Goal: Transaction & Acquisition: Purchase product/service

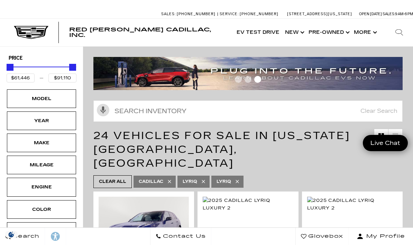
click at [302, 34] on link "Show New" at bounding box center [294, 33] width 24 height 28
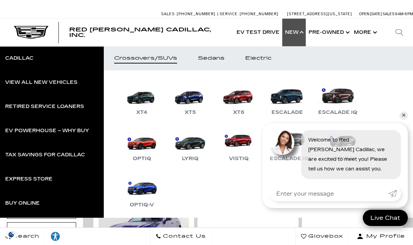
click at [375, 34] on button "Show More" at bounding box center [364, 33] width 27 height 28
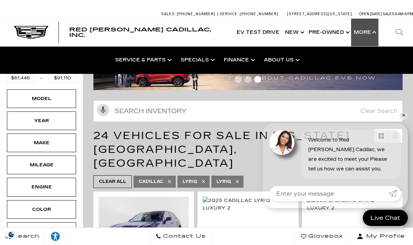
click at [0, 0] on link "Finance Center" at bounding box center [0, 0] width 0 height 0
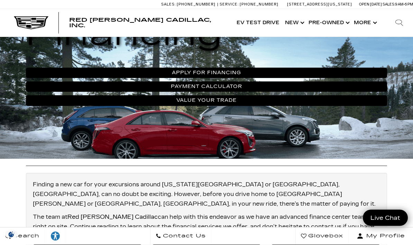
scroll to position [164, 0]
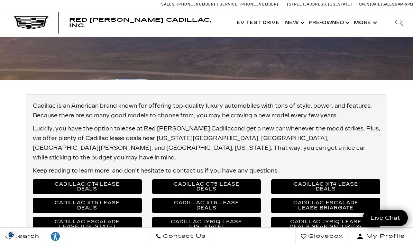
scroll to position [242, 0]
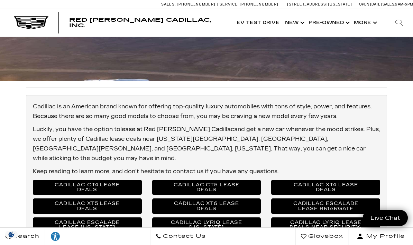
click at [30, 21] on img at bounding box center [31, 22] width 35 height 13
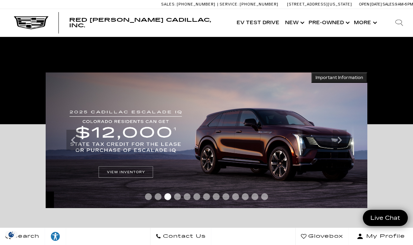
click at [118, 173] on img at bounding box center [207, 141] width 322 height 136
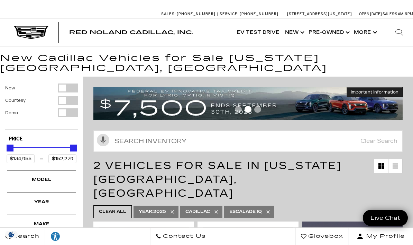
click at [304, 31] on link "Show New" at bounding box center [294, 33] width 24 height 28
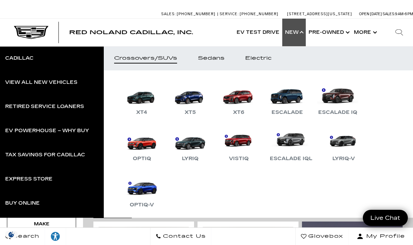
click at [292, 96] on link "Escalade" at bounding box center [286, 99] width 41 height 36
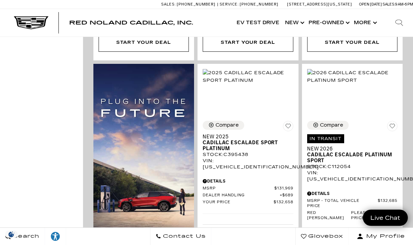
scroll to position [399, 0]
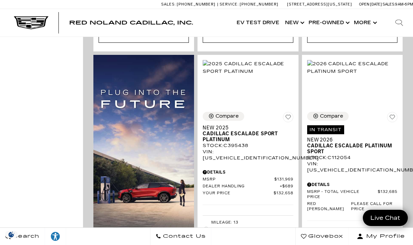
click at [357, 143] on span "Cadillac Escalade Platinum Sport" at bounding box center [349, 149] width 85 height 12
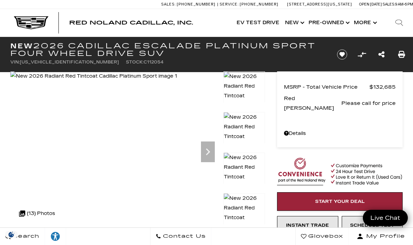
click at [346, 22] on link "Show Pre-Owned" at bounding box center [328, 23] width 45 height 28
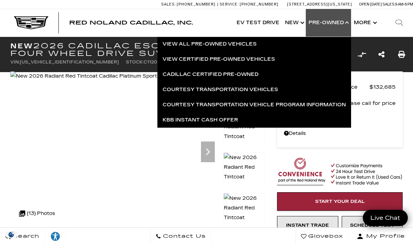
click at [249, 78] on link "Cadillac Certified Pre-Owned" at bounding box center [254, 74] width 194 height 15
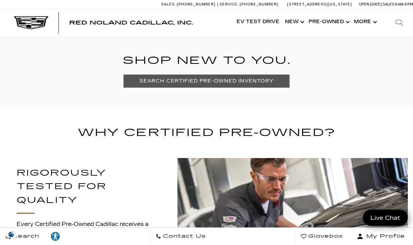
scroll to position [438, 0]
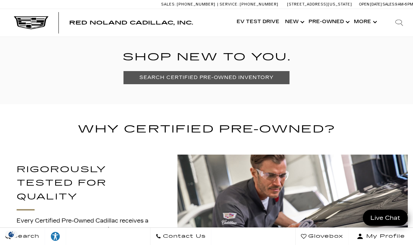
click at [142, 82] on link "SEARCH CERTIFIED PRE-OWNED INVENTORY" at bounding box center [206, 78] width 166 height 13
